Goal: Use online tool/utility: Use online tool/utility

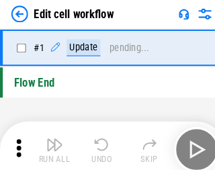
click at [50, 143] on img "button" at bounding box center [52, 138] width 16 height 16
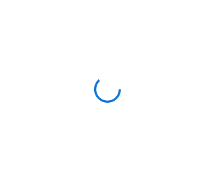
scroll to position [5, 0]
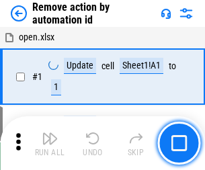
scroll to position [50, 0]
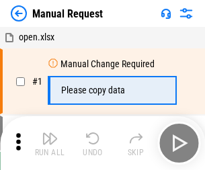
click at [50, 143] on img "button" at bounding box center [50, 138] width 16 height 16
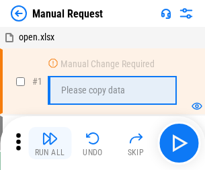
click at [50, 143] on img "button" at bounding box center [50, 138] width 16 height 16
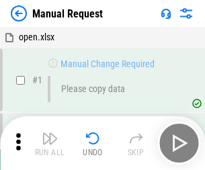
scroll to position [46, 0]
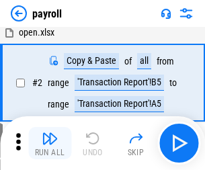
click at [50, 143] on img "button" at bounding box center [50, 138] width 16 height 16
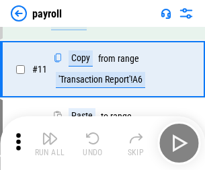
scroll to position [97, 0]
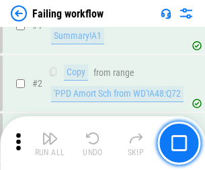
scroll to position [217, 0]
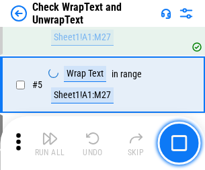
scroll to position [238, 0]
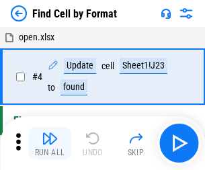
click at [50, 143] on img "button" at bounding box center [50, 138] width 16 height 16
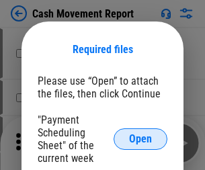
click at [140, 139] on span "Open" at bounding box center [140, 138] width 23 height 11
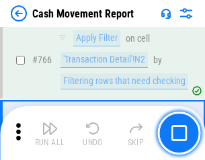
scroll to position [7322, 0]
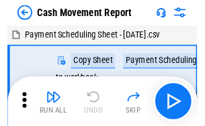
scroll to position [24, 0]
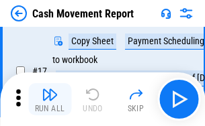
click at [50, 99] on img "button" at bounding box center [50, 95] width 16 height 16
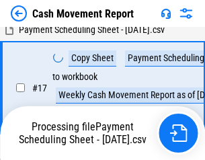
scroll to position [211, 0]
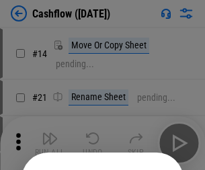
scroll to position [131, 0]
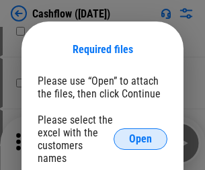
click at [140, 133] on span "Open" at bounding box center [140, 138] width 23 height 11
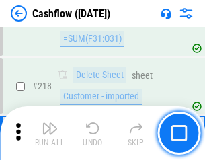
scroll to position [1442, 0]
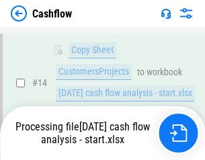
scroll to position [201, 0]
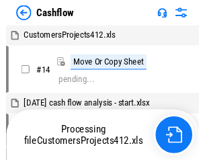
scroll to position [15, 0]
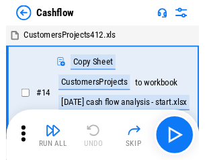
scroll to position [15, 0]
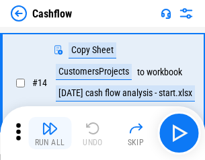
click at [50, 133] on img "button" at bounding box center [50, 128] width 16 height 16
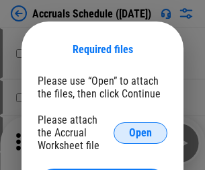
click at [140, 132] on span "Open" at bounding box center [140, 132] width 23 height 11
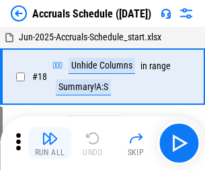
click at [50, 143] on img "button" at bounding box center [50, 138] width 16 height 16
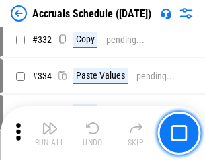
scroll to position [2547, 0]
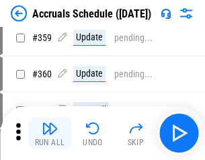
click at [50, 133] on img "button" at bounding box center [50, 128] width 16 height 16
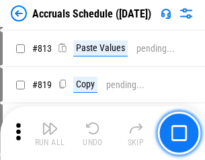
scroll to position [5745, 0]
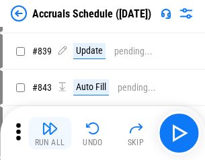
click at [50, 133] on img "button" at bounding box center [50, 128] width 16 height 16
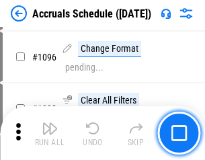
scroll to position [7982, 0]
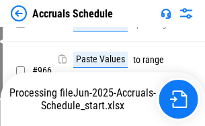
scroll to position [6543, 0]
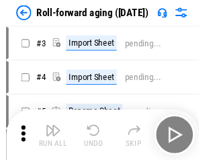
scroll to position [2, 0]
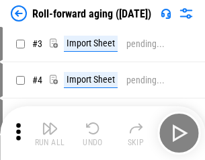
click at [50, 133] on img "button" at bounding box center [50, 128] width 16 height 16
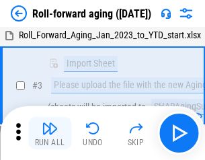
click at [50, 133] on img "button" at bounding box center [50, 128] width 16 height 16
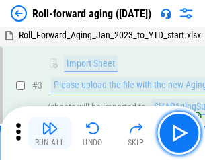
scroll to position [87, 0]
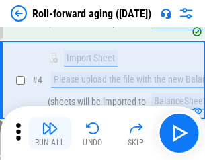
click at [50, 133] on img "button" at bounding box center [50, 128] width 16 height 16
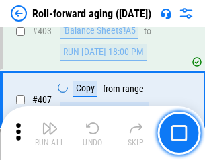
scroll to position [4652, 0]
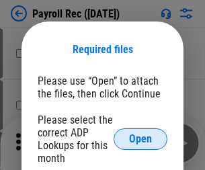
click at [140, 139] on span "Open" at bounding box center [140, 138] width 23 height 11
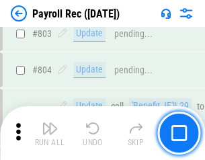
scroll to position [8523, 0]
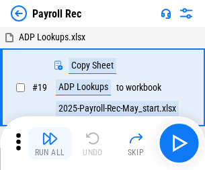
click at [50, 143] on img "button" at bounding box center [50, 138] width 16 height 16
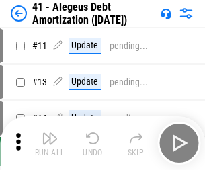
click at [50, 143] on img "button" at bounding box center [50, 138] width 16 height 16
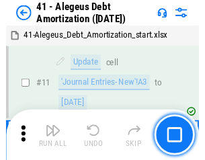
scroll to position [166, 0]
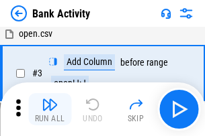
click at [50, 109] on img "button" at bounding box center [50, 105] width 16 height 16
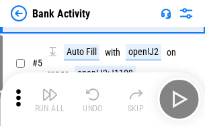
scroll to position [71, 0]
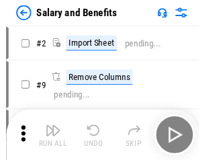
scroll to position [18, 0]
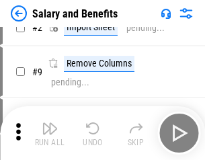
click at [50, 133] on img "button" at bounding box center [50, 128] width 16 height 16
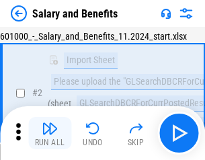
click at [50, 133] on img "button" at bounding box center [50, 128] width 16 height 16
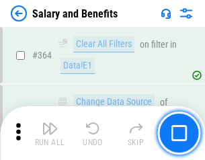
scroll to position [6317, 0]
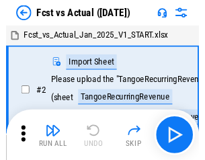
scroll to position [17, 0]
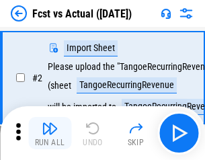
click at [50, 133] on img "button" at bounding box center [50, 128] width 16 height 16
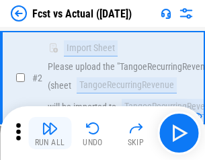
click at [50, 133] on img "button" at bounding box center [50, 128] width 16 height 16
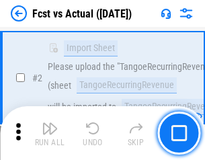
scroll to position [125, 0]
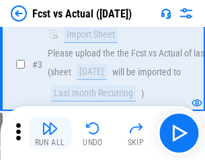
click at [50, 133] on img "button" at bounding box center [50, 128] width 16 height 16
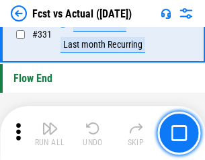
scroll to position [6421, 0]
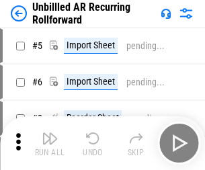
click at [50, 133] on img "button" at bounding box center [50, 138] width 16 height 16
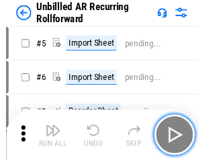
scroll to position [29, 0]
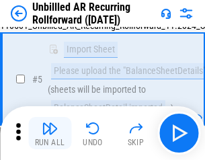
click at [50, 133] on img "button" at bounding box center [50, 128] width 16 height 16
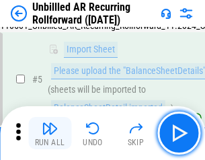
scroll to position [126, 0]
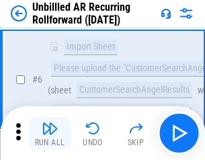
click at [50, 133] on img "button" at bounding box center [50, 128] width 16 height 16
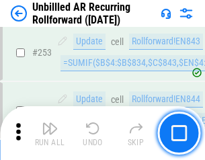
scroll to position [4557, 0]
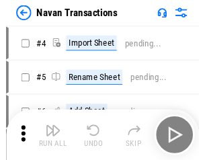
scroll to position [21, 0]
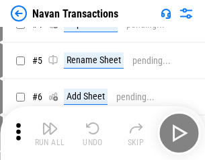
click at [50, 133] on img "button" at bounding box center [50, 128] width 16 height 16
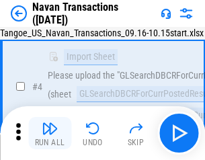
click at [50, 133] on img "button" at bounding box center [50, 128] width 16 height 16
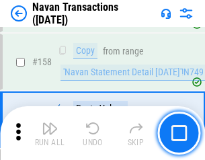
scroll to position [4349, 0]
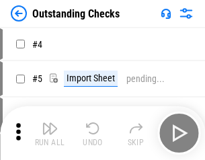
click at [50, 133] on img "button" at bounding box center [50, 128] width 16 height 16
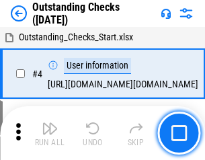
scroll to position [56, 0]
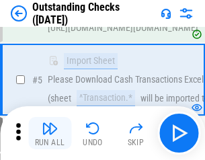
click at [50, 133] on img "button" at bounding box center [50, 128] width 16 height 16
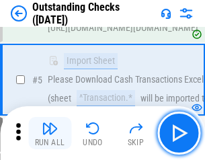
scroll to position [140, 0]
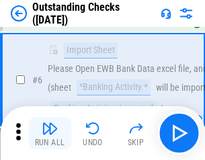
click at [50, 133] on img "button" at bounding box center [50, 128] width 16 height 16
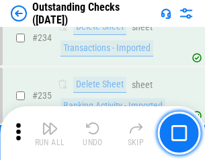
scroll to position [4074, 0]
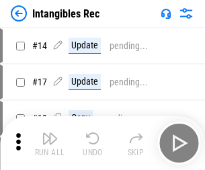
click at [50, 143] on img "button" at bounding box center [50, 138] width 16 height 16
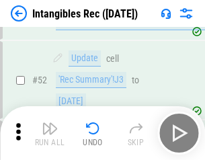
scroll to position [523, 0]
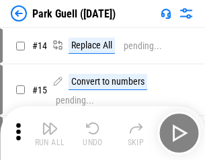
click at [50, 133] on img "button" at bounding box center [50, 128] width 16 height 16
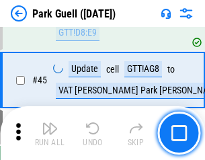
scroll to position [1678, 0]
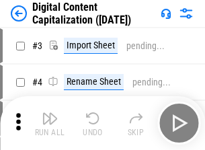
click at [50, 113] on img "button" at bounding box center [50, 118] width 16 height 16
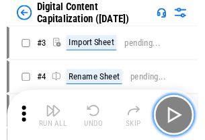
scroll to position [39, 0]
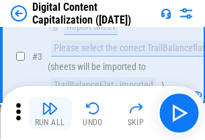
click at [50, 113] on img "button" at bounding box center [50, 108] width 16 height 16
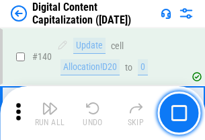
scroll to position [1423, 0]
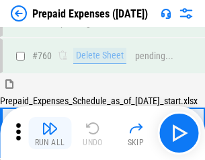
click at [50, 133] on img "button" at bounding box center [50, 128] width 16 height 16
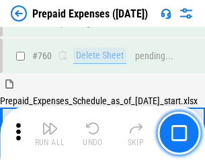
scroll to position [3718, 0]
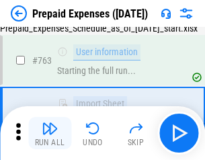
click at [50, 133] on img "button" at bounding box center [50, 128] width 16 height 16
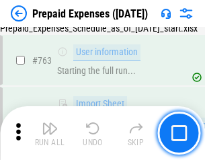
scroll to position [3797, 0]
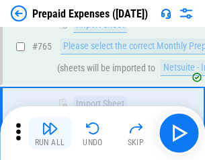
click at [50, 133] on img "button" at bounding box center [50, 128] width 16 height 16
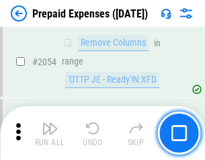
scroll to position [14023, 0]
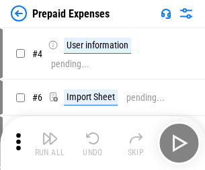
click at [50, 143] on img "button" at bounding box center [50, 138] width 16 height 16
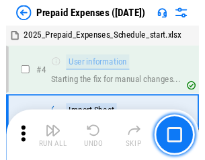
scroll to position [59, 0]
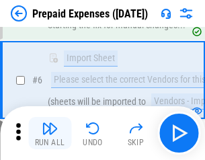
click at [50, 133] on img "button" at bounding box center [50, 128] width 16 height 16
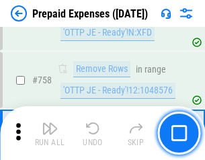
scroll to position [4780, 0]
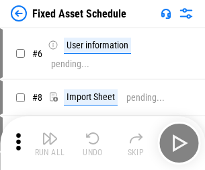
click at [50, 143] on img "button" at bounding box center [50, 138] width 16 height 16
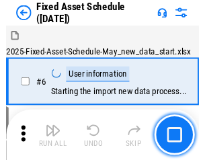
scroll to position [72, 0]
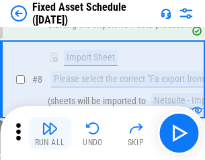
click at [50, 133] on img "button" at bounding box center [50, 128] width 16 height 16
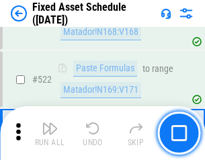
scroll to position [4663, 0]
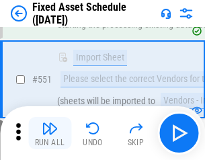
click at [50, 133] on img "button" at bounding box center [50, 128] width 16 height 16
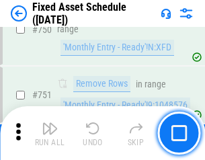
scroll to position [6540, 0]
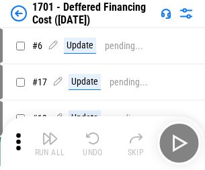
click at [50, 143] on img "button" at bounding box center [50, 138] width 16 height 16
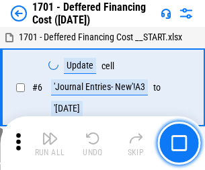
scroll to position [161, 0]
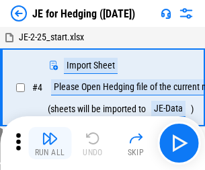
click at [50, 133] on img "button" at bounding box center [50, 138] width 16 height 16
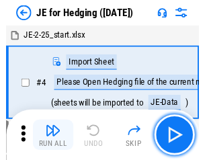
scroll to position [2, 0]
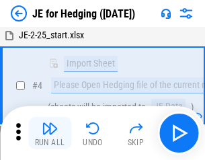
click at [50, 133] on img "button" at bounding box center [50, 128] width 16 height 16
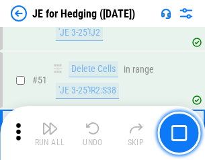
scroll to position [869, 0]
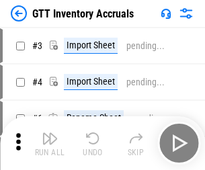
click at [50, 133] on img "button" at bounding box center [50, 138] width 16 height 16
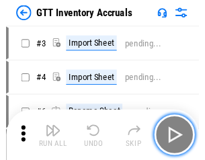
scroll to position [2, 0]
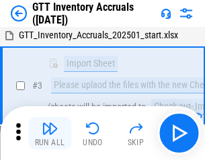
click at [50, 133] on img "button" at bounding box center [50, 128] width 16 height 16
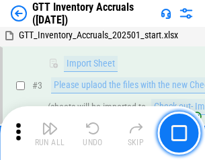
scroll to position [87, 0]
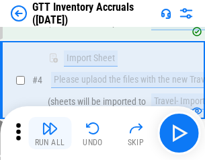
click at [50, 133] on img "button" at bounding box center [50, 128] width 16 height 16
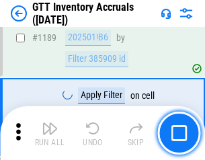
scroll to position [10955, 0]
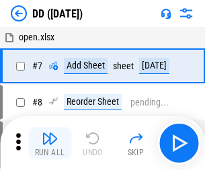
click at [50, 143] on img "button" at bounding box center [50, 138] width 16 height 16
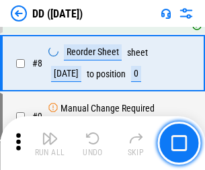
scroll to position [129, 0]
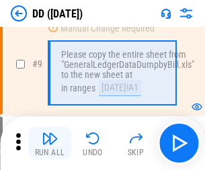
click at [50, 143] on img "button" at bounding box center [50, 138] width 16 height 16
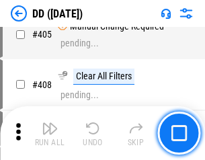
scroll to position [6002, 0]
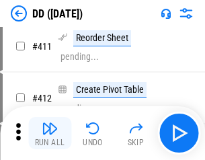
click at [50, 133] on img "button" at bounding box center [50, 128] width 16 height 16
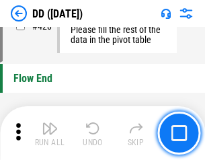
scroll to position [6421, 0]
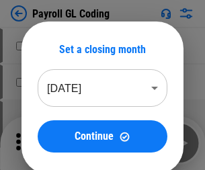
click at [50, 143] on img "button" at bounding box center [50, 138] width 16 height 16
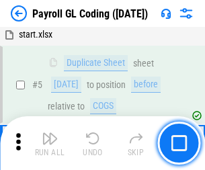
scroll to position [161, 0]
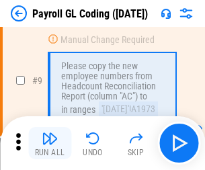
click at [50, 143] on img "button" at bounding box center [50, 138] width 16 height 16
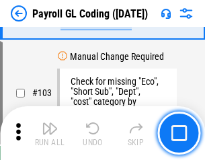
scroll to position [3147, 0]
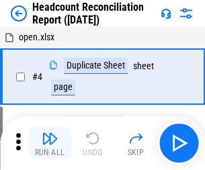
click at [50, 143] on img "button" at bounding box center [50, 138] width 16 height 16
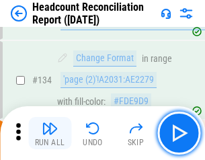
scroll to position [1613, 0]
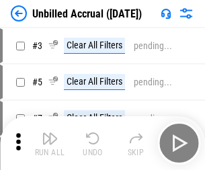
click at [50, 143] on img "button" at bounding box center [50, 138] width 16 height 16
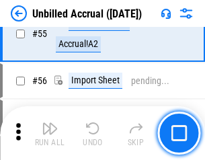
scroll to position [1401, 0]
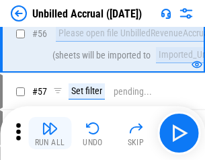
click at [50, 133] on img "button" at bounding box center [50, 128] width 16 height 16
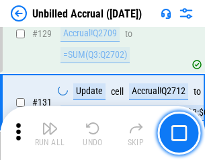
scroll to position [3996, 0]
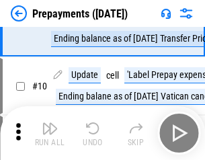
scroll to position [84, 0]
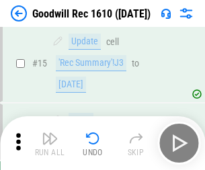
scroll to position [229, 0]
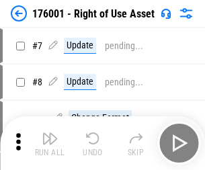
click at [50, 143] on img "button" at bounding box center [50, 138] width 16 height 16
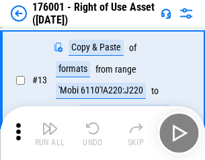
scroll to position [87, 0]
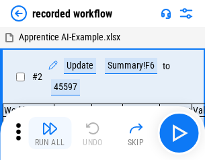
click at [50, 133] on img "button" at bounding box center [50, 128] width 16 height 16
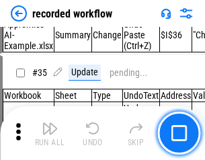
scroll to position [4193, 0]
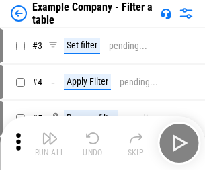
click at [50, 143] on img "button" at bounding box center [50, 138] width 16 height 16
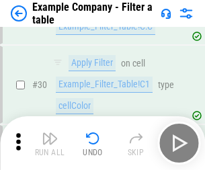
scroll to position [1228, 0]
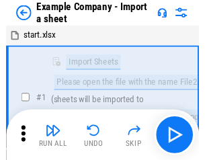
scroll to position [21, 0]
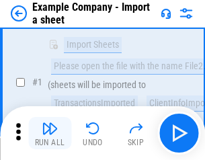
click at [50, 133] on img "button" at bounding box center [50, 128] width 16 height 16
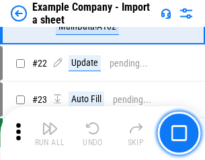
scroll to position [296, 0]
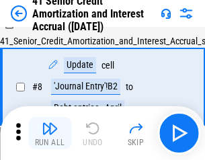
click at [50, 133] on img "button" at bounding box center [50, 128] width 16 height 16
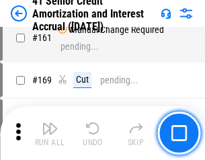
click at [50, 133] on img "button" at bounding box center [50, 128] width 16 height 16
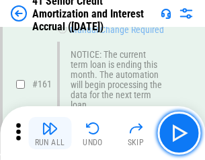
scroll to position [1435, 0]
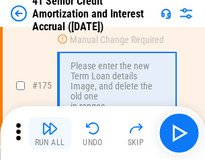
click at [50, 133] on img "button" at bounding box center [50, 128] width 16 height 16
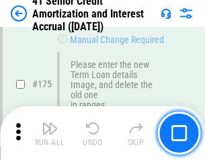
scroll to position [1571, 0]
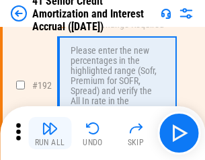
click at [50, 133] on img "button" at bounding box center [50, 128] width 16 height 16
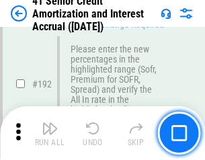
scroll to position [1712, 0]
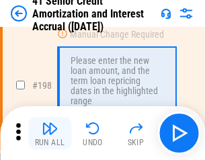
click at [50, 133] on img "button" at bounding box center [50, 128] width 16 height 16
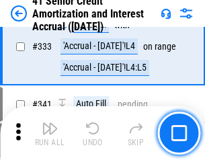
scroll to position [3427, 0]
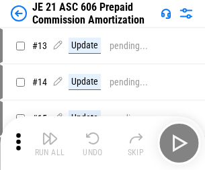
click at [50, 133] on img "button" at bounding box center [50, 138] width 16 height 16
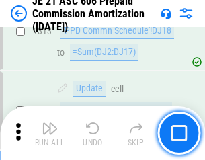
scroll to position [2505, 0]
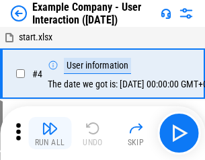
click at [50, 133] on img "button" at bounding box center [50, 128] width 16 height 16
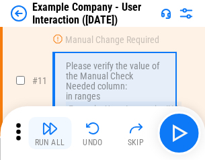
click at [50, 133] on img "button" at bounding box center [50, 128] width 16 height 16
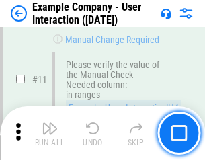
scroll to position [290, 0]
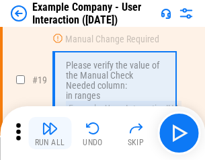
click at [50, 133] on img "button" at bounding box center [50, 128] width 16 height 16
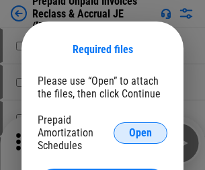
click at [140, 132] on span "Open" at bounding box center [140, 132] width 23 height 11
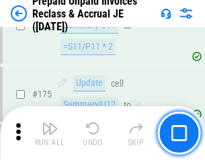
scroll to position [1811, 0]
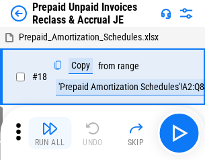
click at [50, 133] on img "button" at bounding box center [50, 128] width 16 height 16
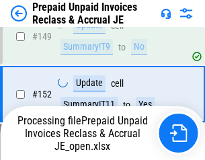
scroll to position [1811, 0]
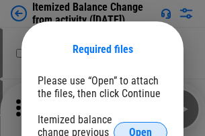
click at [140, 127] on span "Open" at bounding box center [140, 132] width 23 height 11
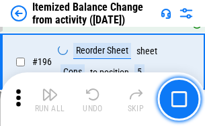
scroll to position [2582, 0]
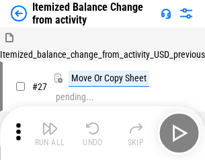
scroll to position [21, 0]
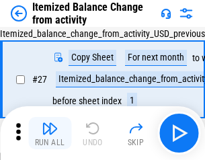
click at [50, 133] on img "button" at bounding box center [50, 128] width 16 height 16
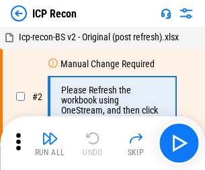
scroll to position [6, 0]
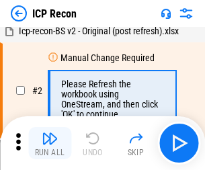
click at [50, 143] on img "button" at bounding box center [50, 138] width 16 height 16
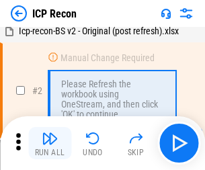
click at [50, 143] on img "button" at bounding box center [50, 138] width 16 height 16
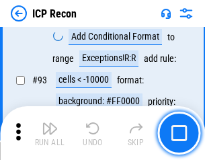
scroll to position [1411, 0]
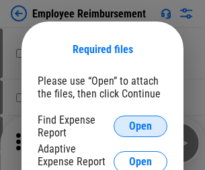
click at [140, 126] on span "Open" at bounding box center [140, 126] width 23 height 11
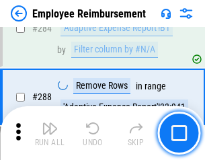
scroll to position [3646, 0]
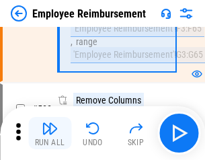
click at [50, 133] on img "button" at bounding box center [50, 128] width 16 height 16
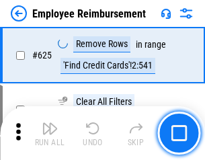
scroll to position [8032, 0]
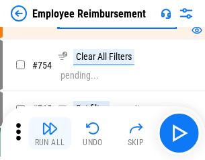
click at [50, 133] on img "button" at bounding box center [50, 128] width 16 height 16
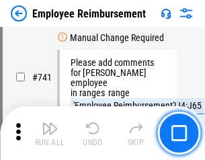
scroll to position [9412, 0]
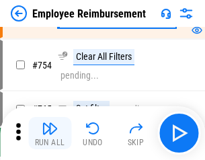
click at [50, 133] on img "button" at bounding box center [50, 128] width 16 height 16
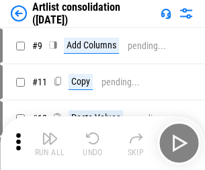
click at [50, 143] on img "button" at bounding box center [50, 138] width 16 height 16
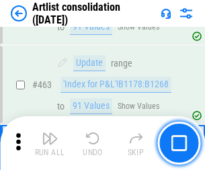
scroll to position [5874, 0]
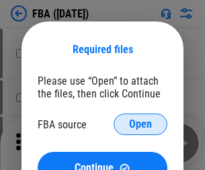
click at [140, 124] on span "Open" at bounding box center [140, 124] width 23 height 11
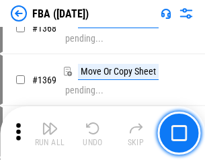
scroll to position [14407, 0]
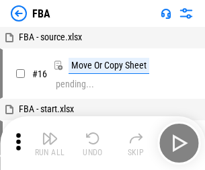
scroll to position [13, 0]
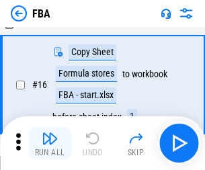
click at [50, 143] on img "button" at bounding box center [50, 138] width 16 height 16
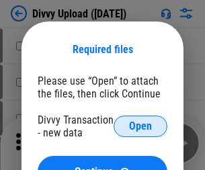
click at [140, 126] on span "Open" at bounding box center [140, 126] width 23 height 11
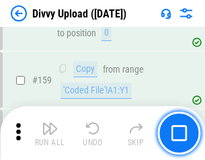
scroll to position [1389, 0]
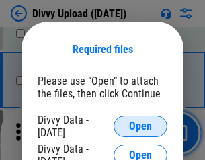
click at [140, 126] on span "Open" at bounding box center [140, 126] width 23 height 11
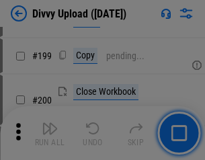
scroll to position [1951, 0]
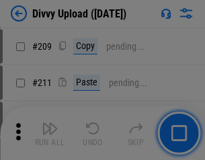
scroll to position [2279, 0]
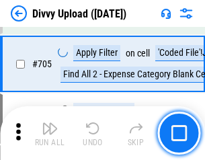
scroll to position [9177, 0]
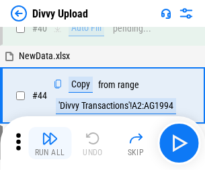
click at [50, 143] on img "button" at bounding box center [50, 138] width 16 height 16
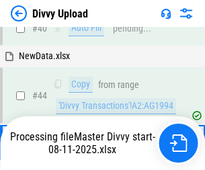
scroll to position [148, 0]
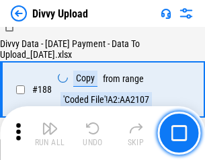
scroll to position [1579, 0]
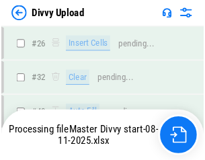
scroll to position [1389, 0]
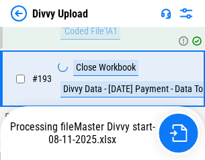
scroll to position [1875, 0]
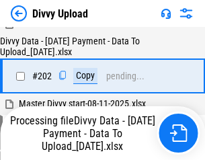
scroll to position [2171, 0]
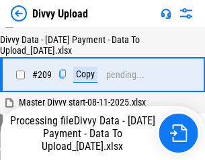
scroll to position [2466, 0]
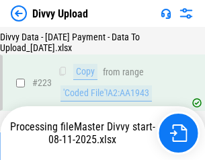
scroll to position [3058, 0]
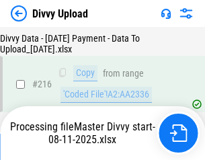
scroll to position [2773, 0]
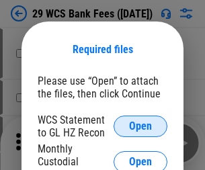
click at [140, 126] on span "Open" at bounding box center [140, 126] width 23 height 11
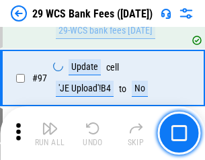
scroll to position [1307, 0]
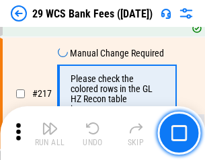
click at [50, 133] on img "button" at bounding box center [50, 128] width 16 height 16
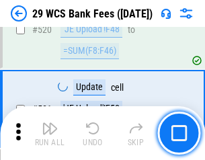
scroll to position [6923, 0]
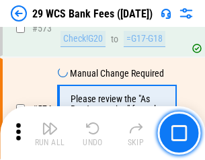
click at [50, 133] on img "button" at bounding box center [50, 128] width 16 height 16
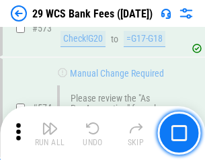
scroll to position [7429, 0]
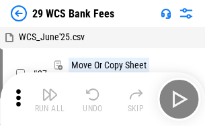
click at [50, 99] on img "button" at bounding box center [50, 95] width 16 height 16
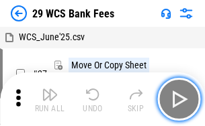
scroll to position [24, 0]
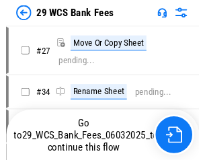
scroll to position [2, 0]
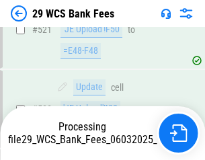
scroll to position [7255, 0]
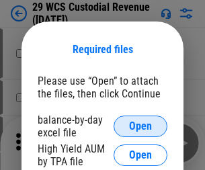
click at [140, 126] on span "Open" at bounding box center [140, 126] width 23 height 11
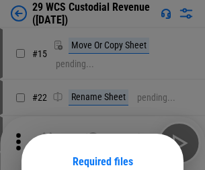
scroll to position [112, 0]
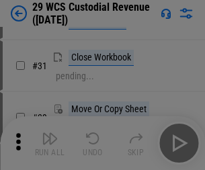
scroll to position [288, 0]
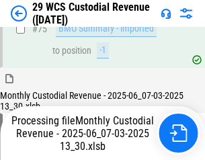
scroll to position [1401, 0]
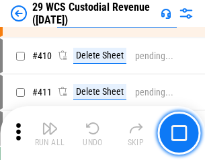
click at [50, 133] on img "button" at bounding box center [50, 128] width 16 height 16
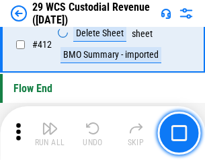
scroll to position [6407, 0]
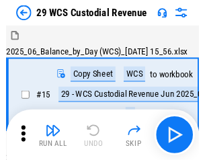
scroll to position [32, 0]
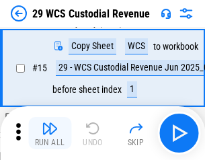
click at [50, 133] on img "button" at bounding box center [50, 128] width 16 height 16
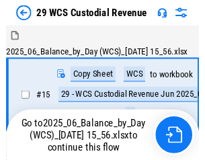
scroll to position [25, 0]
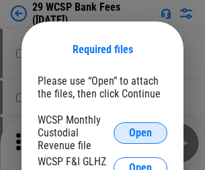
click at [140, 132] on span "Open" at bounding box center [140, 132] width 23 height 11
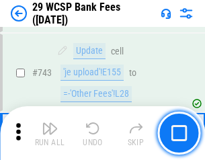
scroll to position [6760, 0]
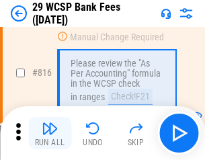
click at [50, 133] on img "button" at bounding box center [50, 128] width 16 height 16
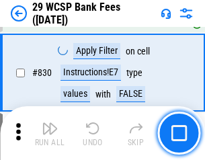
scroll to position [8512, 0]
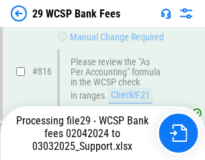
scroll to position [8496, 0]
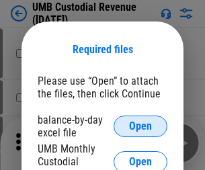
click at [140, 126] on span "Open" at bounding box center [140, 126] width 23 height 11
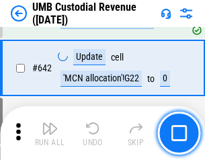
scroll to position [6948, 0]
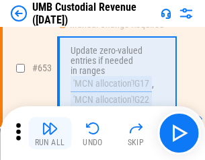
click at [50, 133] on img "button" at bounding box center [50, 128] width 16 height 16
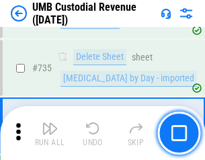
scroll to position [8203, 0]
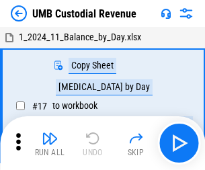
scroll to position [10, 0]
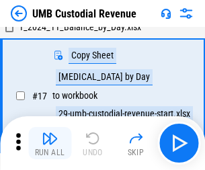
click at [50, 143] on img "button" at bounding box center [50, 138] width 16 height 16
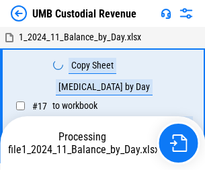
scroll to position [10, 0]
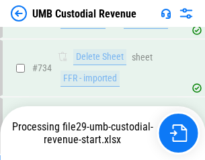
scroll to position [8172, 0]
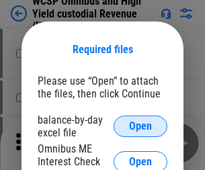
click at [140, 126] on span "Open" at bounding box center [140, 126] width 23 height 11
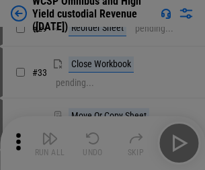
scroll to position [307, 0]
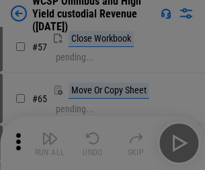
scroll to position [585, 0]
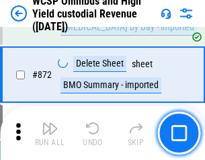
scroll to position [11354, 0]
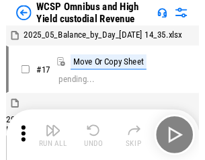
scroll to position [7, 0]
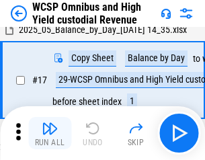
click at [50, 133] on img "button" at bounding box center [50, 128] width 16 height 16
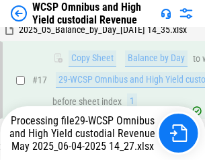
scroll to position [279, 0]
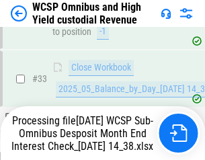
scroll to position [664, 0]
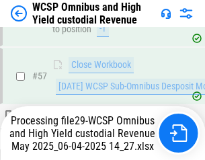
scroll to position [1376, 0]
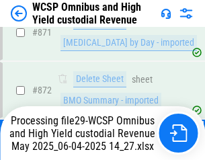
scroll to position [11323, 0]
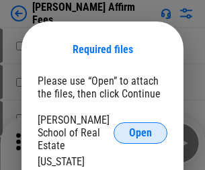
click at [140, 127] on span "Open" at bounding box center [140, 132] width 23 height 11
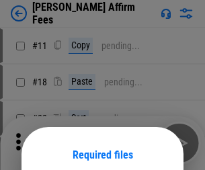
scroll to position [105, 0]
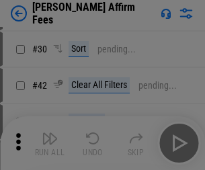
scroll to position [273, 0]
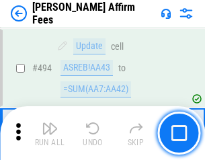
scroll to position [3648, 0]
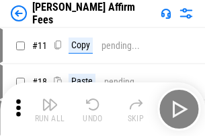
click at [50, 99] on img "button" at bounding box center [50, 105] width 16 height 16
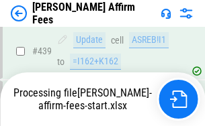
scroll to position [3518, 0]
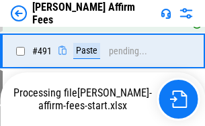
scroll to position [3596, 0]
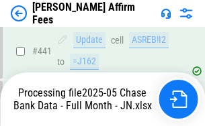
scroll to position [3518, 0]
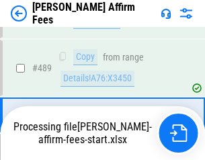
scroll to position [3501, 0]
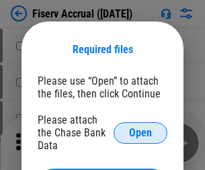
click at [140, 127] on span "Open" at bounding box center [140, 132] width 23 height 11
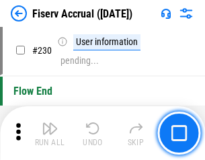
scroll to position [4251, 0]
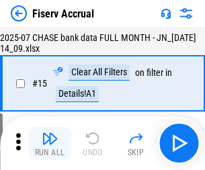
click at [50, 143] on img "button" at bounding box center [50, 138] width 16 height 16
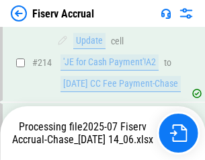
scroll to position [4071, 0]
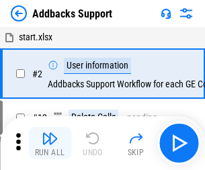
click at [50, 133] on img "button" at bounding box center [50, 138] width 16 height 16
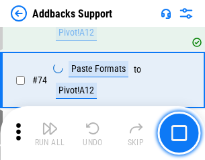
scroll to position [977, 0]
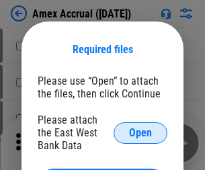
click at [140, 132] on span "Open" at bounding box center [140, 132] width 23 height 11
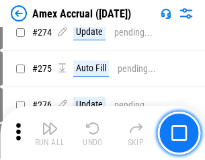
scroll to position [3326, 0]
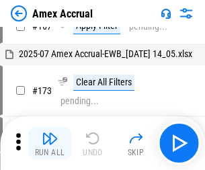
click at [50, 143] on img "button" at bounding box center [50, 138] width 16 height 16
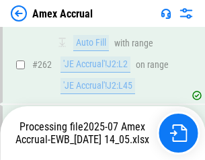
scroll to position [3658, 0]
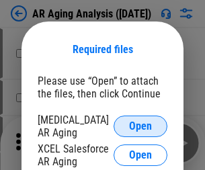
click at [140, 124] on span "Open" at bounding box center [140, 126] width 23 height 11
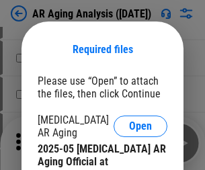
scroll to position [404, 0]
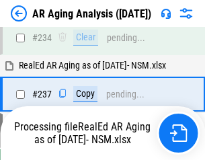
scroll to position [2079, 0]
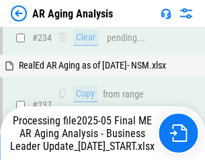
scroll to position [2064, 0]
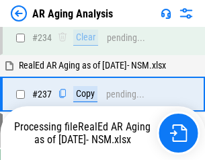
scroll to position [2064, 0]
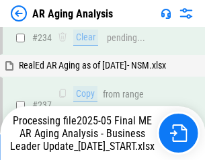
scroll to position [2064, 0]
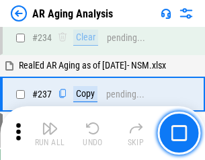
scroll to position [2064, 0]
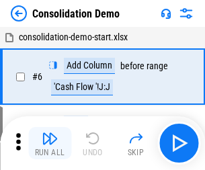
click at [50, 143] on img "button" at bounding box center [50, 138] width 16 height 16
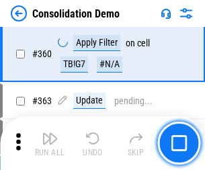
scroll to position [4496, 0]
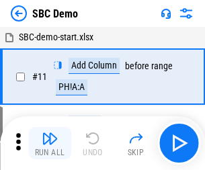
click at [50, 143] on img "button" at bounding box center [50, 138] width 16 height 16
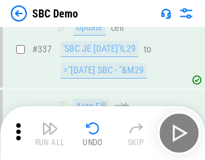
scroll to position [3529, 0]
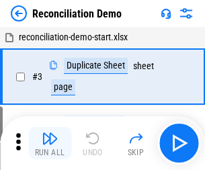
click at [50, 143] on img "button" at bounding box center [50, 138] width 16 height 16
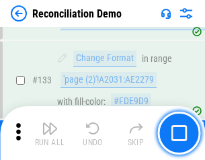
scroll to position [1593, 0]
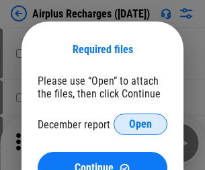
click at [140, 124] on span "Open" at bounding box center [140, 124] width 23 height 11
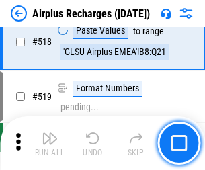
scroll to position [5773, 0]
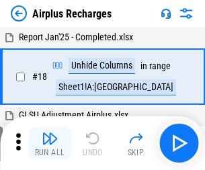
click at [50, 143] on img "button" at bounding box center [50, 138] width 16 height 16
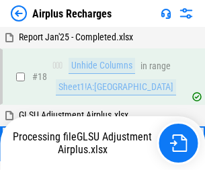
scroll to position [59, 0]
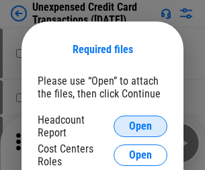
click at [140, 126] on span "Open" at bounding box center [140, 126] width 23 height 11
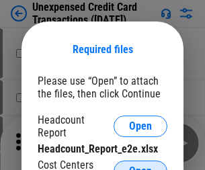
click at [140, 166] on span "Open" at bounding box center [140, 171] width 23 height 11
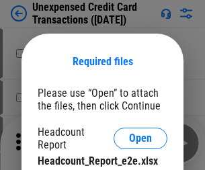
scroll to position [12, 0]
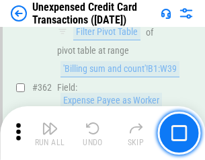
scroll to position [3450, 0]
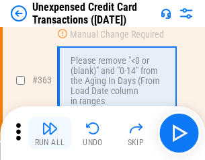
click at [50, 133] on img "button" at bounding box center [50, 128] width 16 height 16
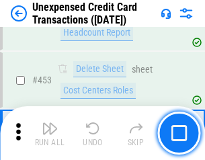
scroll to position [4575, 0]
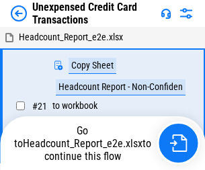
scroll to position [21, 0]
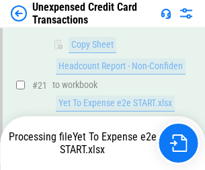
scroll to position [218, 0]
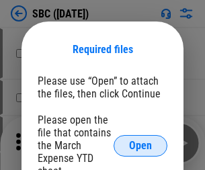
click at [140, 145] on span "Open" at bounding box center [140, 145] width 23 height 11
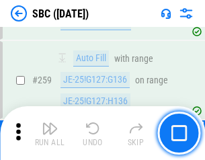
scroll to position [2621, 0]
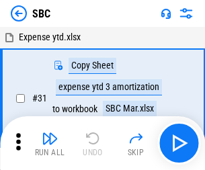
scroll to position [13, 0]
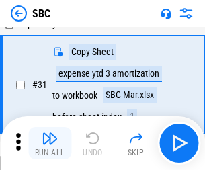
click at [50, 143] on img "button" at bounding box center [50, 138] width 16 height 16
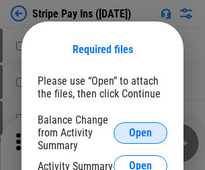
click at [140, 132] on span "Open" at bounding box center [140, 132] width 23 height 11
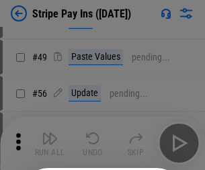
scroll to position [243, 0]
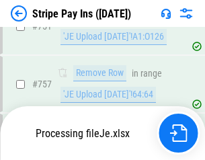
scroll to position [7064, 0]
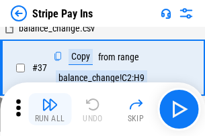
click at [50, 109] on img "button" at bounding box center [50, 105] width 16 height 16
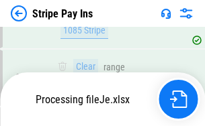
scroll to position [7034, 0]
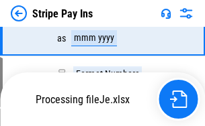
scroll to position [7034, 0]
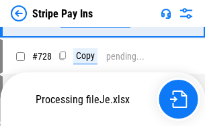
scroll to position [7034, 0]
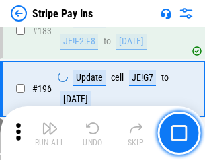
scroll to position [1816, 0]
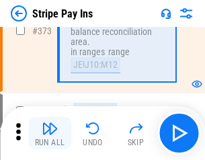
click at [50, 133] on img "button" at bounding box center [50, 128] width 16 height 16
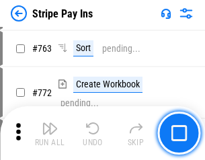
scroll to position [7018, 0]
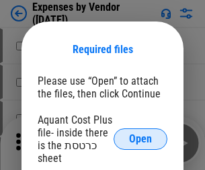
click at [140, 139] on span "Open" at bounding box center [140, 138] width 23 height 11
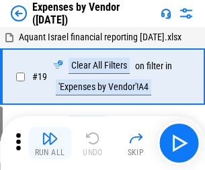
click at [50, 143] on img "button" at bounding box center [50, 138] width 16 height 16
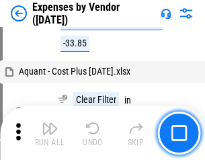
scroll to position [1323, 0]
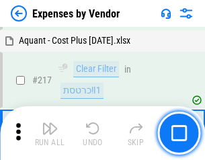
scroll to position [1378, 0]
